Goal: Transaction & Acquisition: Purchase product/service

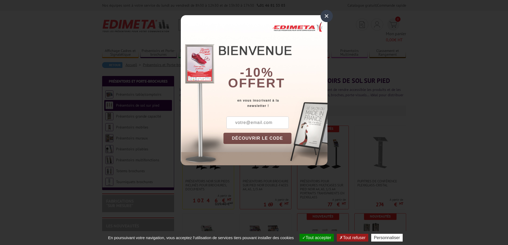
click at [325, 15] on div "×" at bounding box center [326, 16] width 12 height 12
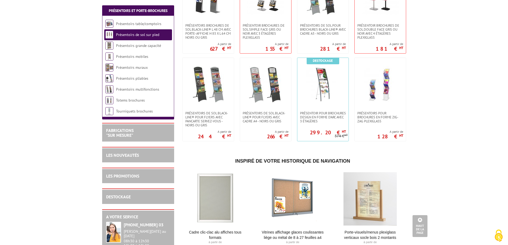
scroll to position [746, 0]
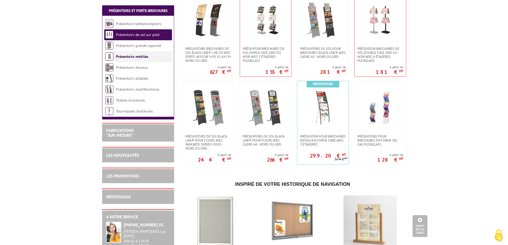
click at [138, 57] on link "Présentoirs mobiles" at bounding box center [132, 56] width 32 height 5
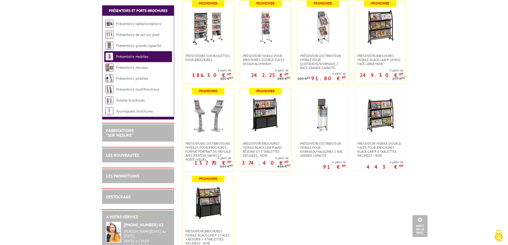
scroll to position [133, 0]
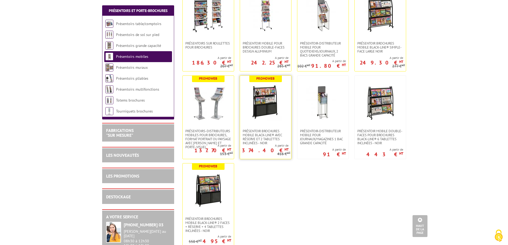
click at [262, 100] on img at bounding box center [266, 102] width 32 height 37
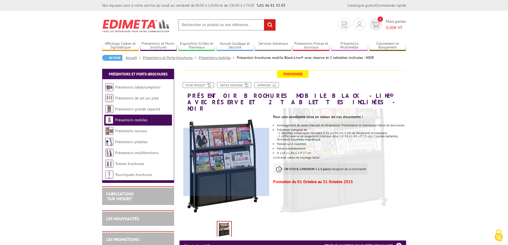
click at [228, 160] on div at bounding box center [226, 162] width 86 height 69
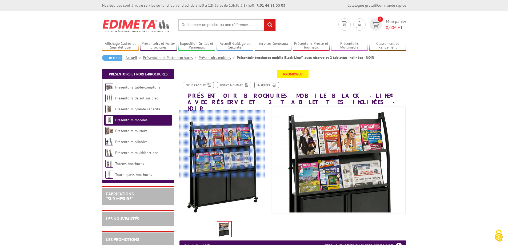
click at [214, 144] on div at bounding box center [222, 144] width 86 height 69
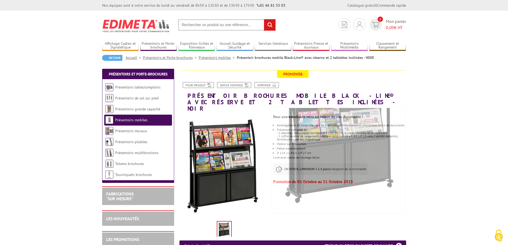
click at [221, 224] on img at bounding box center [224, 230] width 14 height 17
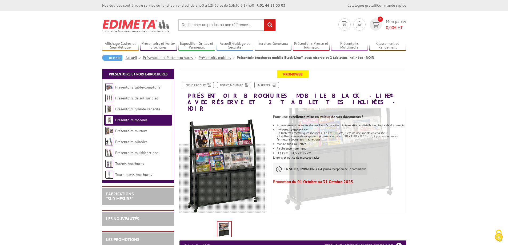
click at [213, 168] on div at bounding box center [222, 178] width 86 height 69
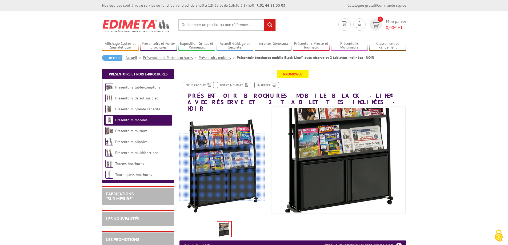
click at [214, 167] on div at bounding box center [222, 167] width 86 height 69
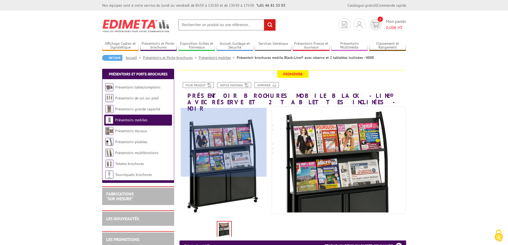
click at [224, 142] on div at bounding box center [224, 142] width 86 height 69
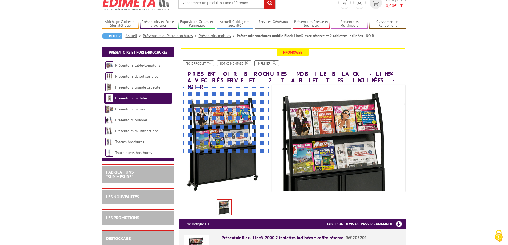
scroll to position [53, 0]
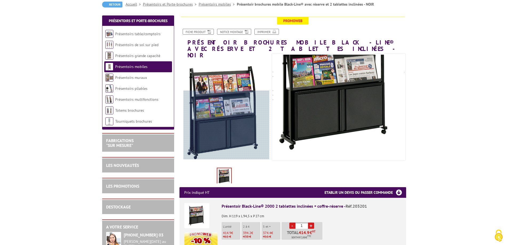
click at [230, 142] on div at bounding box center [226, 125] width 86 height 69
click at [226, 157] on div at bounding box center [226, 125] width 86 height 69
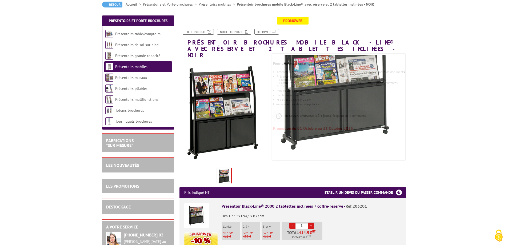
click at [224, 168] on img at bounding box center [224, 176] width 14 height 17
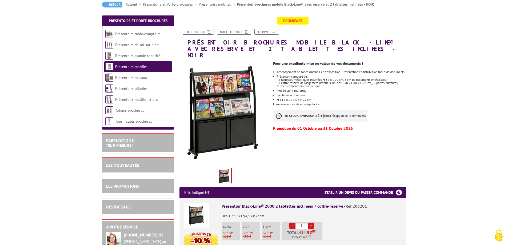
click at [223, 168] on img at bounding box center [224, 176] width 14 height 17
click at [211, 127] on body "Nos équipes sont à votre service du lundi au vendredi de 8h30 à 12h30 et de 13h…" at bounding box center [254, 240] width 508 height 586
click at [444, 123] on body "Nos équipes sont à votre service du lundi au vendredi de 8h30 à 12h30 et de 13h…" at bounding box center [254, 240] width 508 height 586
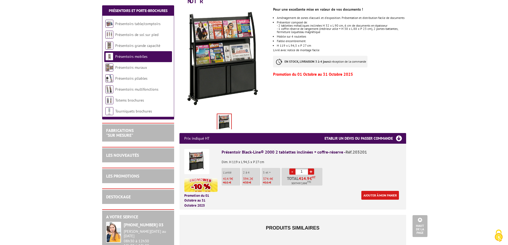
scroll to position [107, 0]
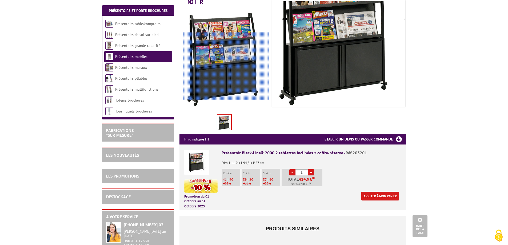
click at [239, 66] on div at bounding box center [226, 66] width 86 height 69
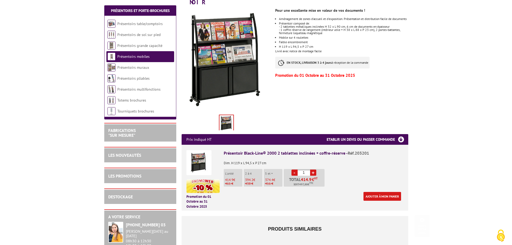
scroll to position [133, 0]
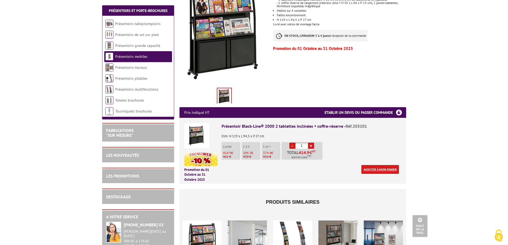
click at [372, 165] on link "Ajouter à mon panier" at bounding box center [380, 169] width 38 height 9
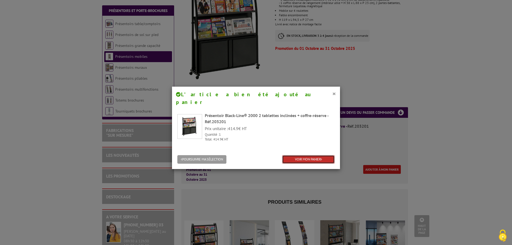
click at [311, 155] on link "VOIR MON PANIER" at bounding box center [308, 159] width 53 height 9
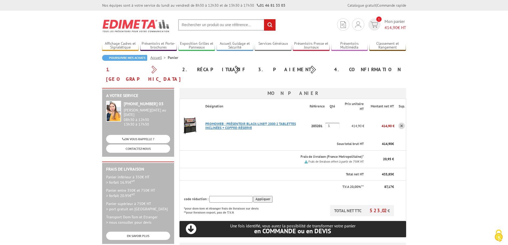
click at [231, 122] on link "PROMOWEB : PRéSENTOIR BLACK-LINE® 2000 2 TABLETTES INCLINéES + COFFRE-RéSERVE" at bounding box center [250, 126] width 91 height 9
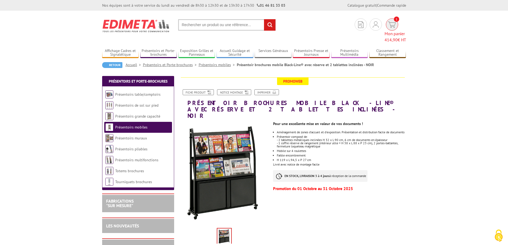
click at [388, 37] on span "414,90" at bounding box center [390, 39] width 13 height 5
